Goal: Check status

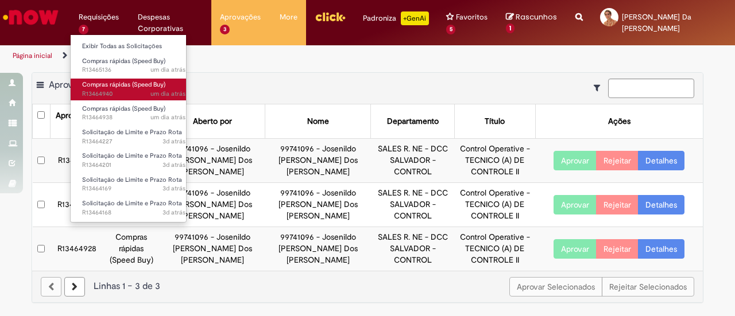
click at [143, 67] on header "Pular para o conteúdo da página Requisições 7 Exibir Todas as Solicitações Comp…" at bounding box center [367, 33] width 735 height 67
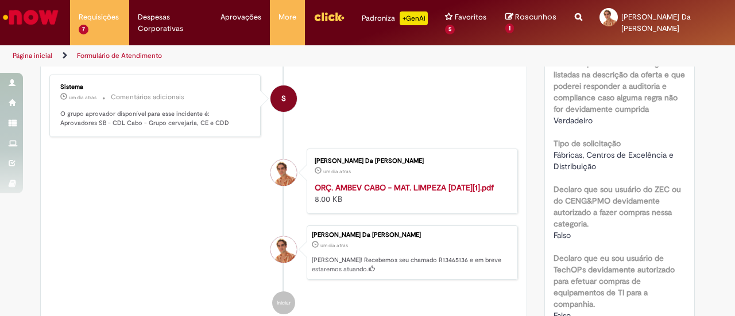
scroll to position [437, 0]
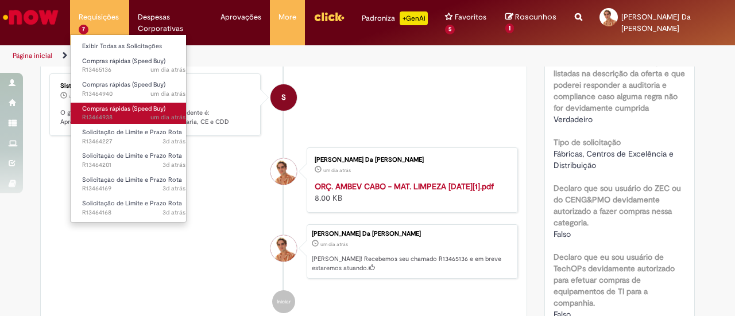
click at [114, 110] on span "Compras rápidas (Speed Buy)" at bounding box center [123, 108] width 83 height 9
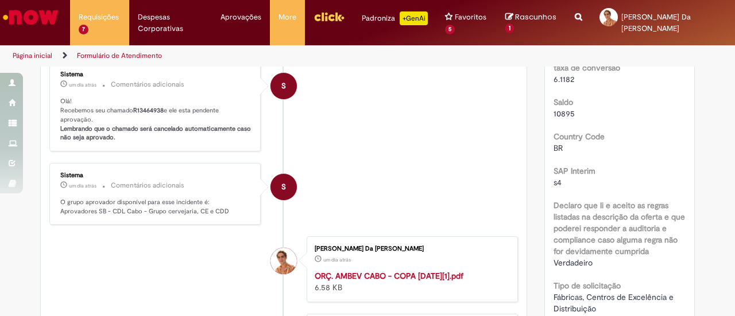
scroll to position [282, 0]
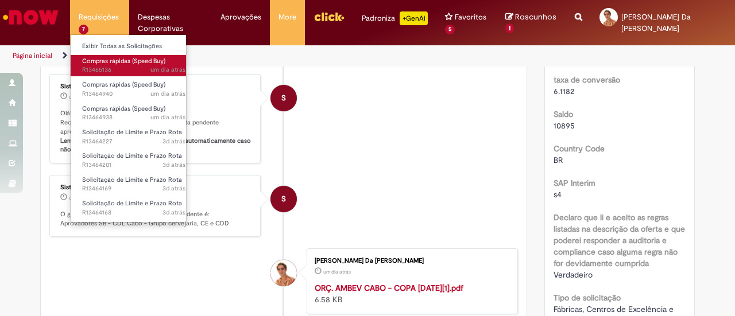
click at [116, 60] on span "Compras rápidas (Speed Buy)" at bounding box center [123, 61] width 83 height 9
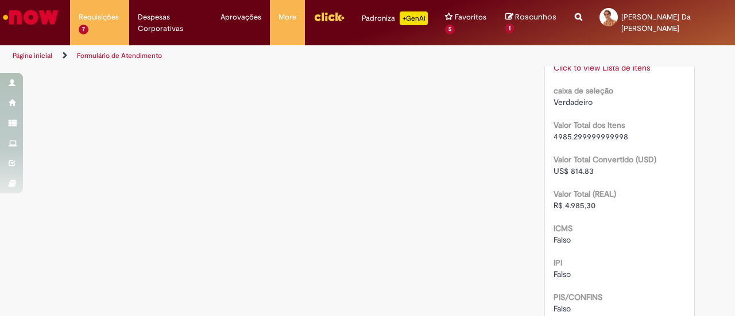
scroll to position [1151, 0]
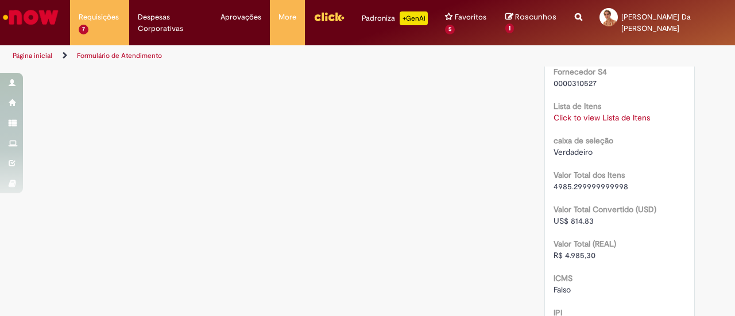
click at [604, 122] on div "Click to view Lista de Itens Click to view Lista de Itens" at bounding box center [619, 117] width 133 height 11
click at [604, 115] on link "Click to view Lista de Itens" at bounding box center [601, 117] width 96 height 10
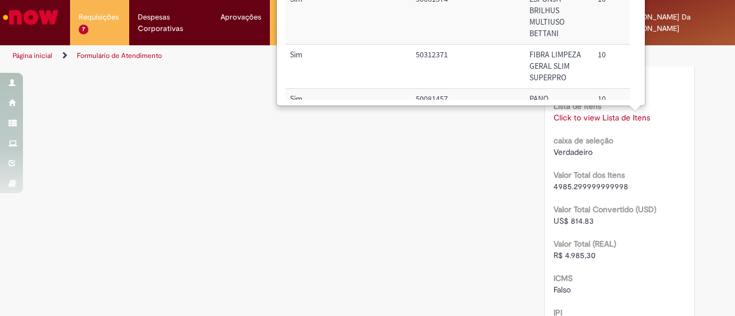
scroll to position [0, 0]
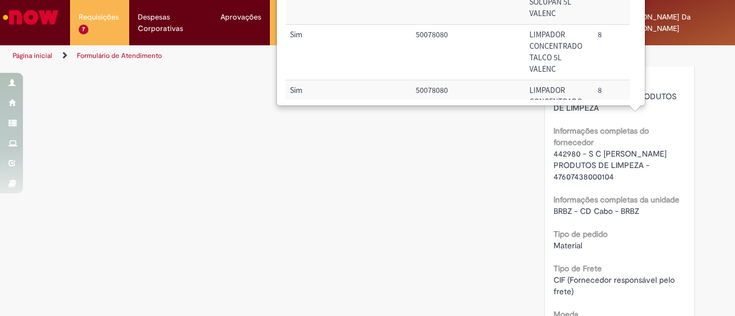
scroll to position [858, 0]
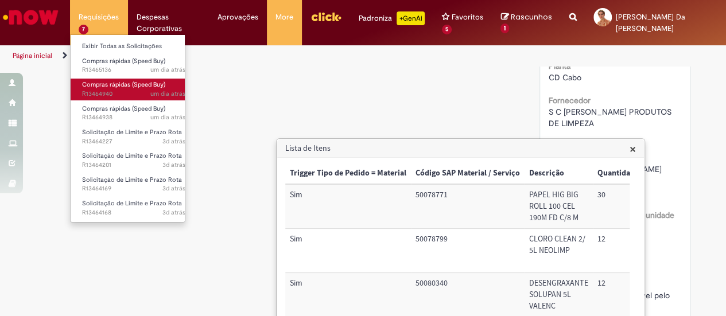
click at [143, 95] on span "um dia atrás um dia atrás R13464940" at bounding box center [133, 94] width 103 height 9
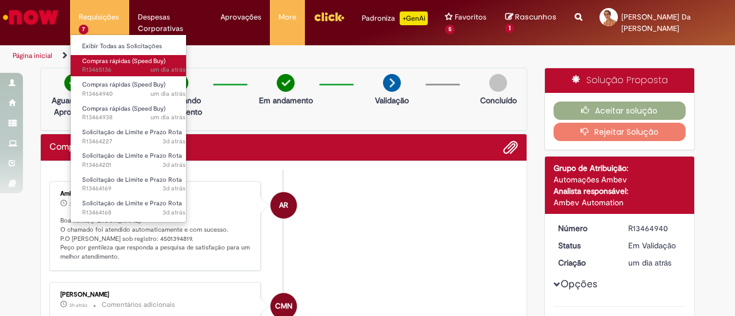
click at [127, 66] on span "um dia atrás um dia atrás R13465136" at bounding box center [133, 69] width 103 height 9
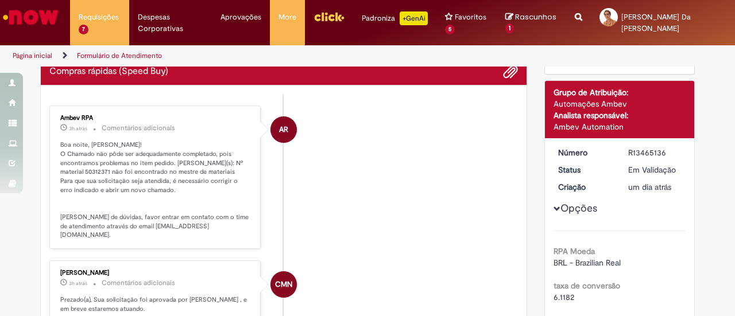
scroll to position [72, 0]
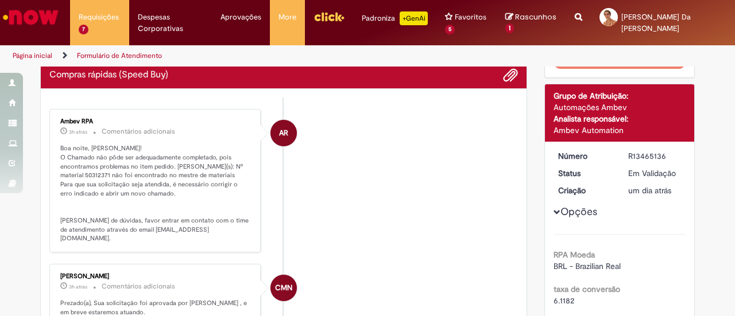
click at [71, 177] on p "Boa noite, [PERSON_NAME]! O Chamado não pôde ser adequadamente completado, pois…" at bounding box center [155, 193] width 191 height 99
copy p "50312371"
